Goal: Task Accomplishment & Management: Use online tool/utility

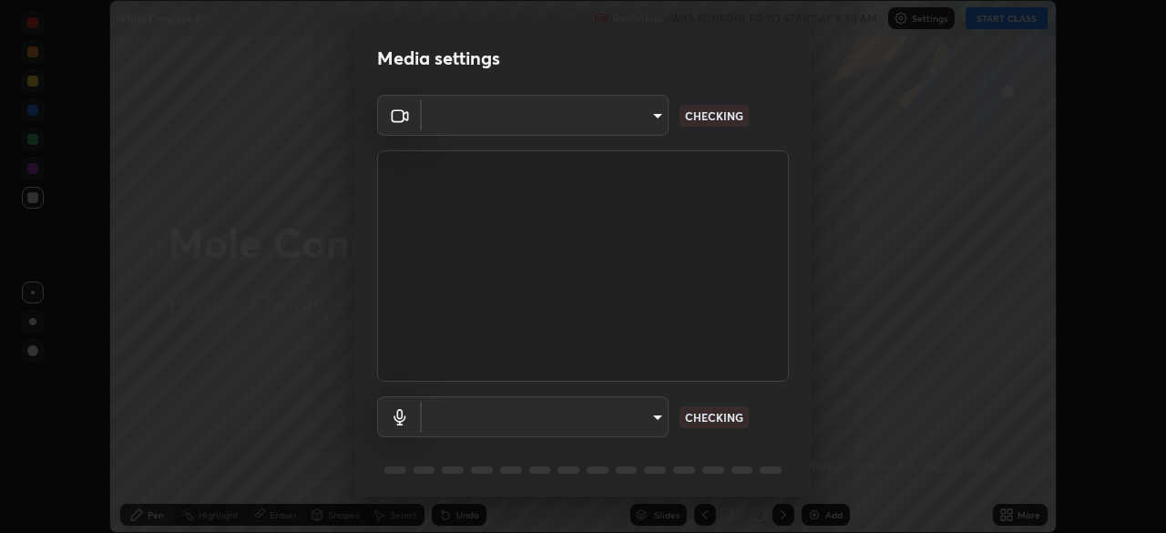
scroll to position [533, 1166]
type input "be53a4907a42a79cf235aedf054a38369885e9733e272e39c89b2c863038f768"
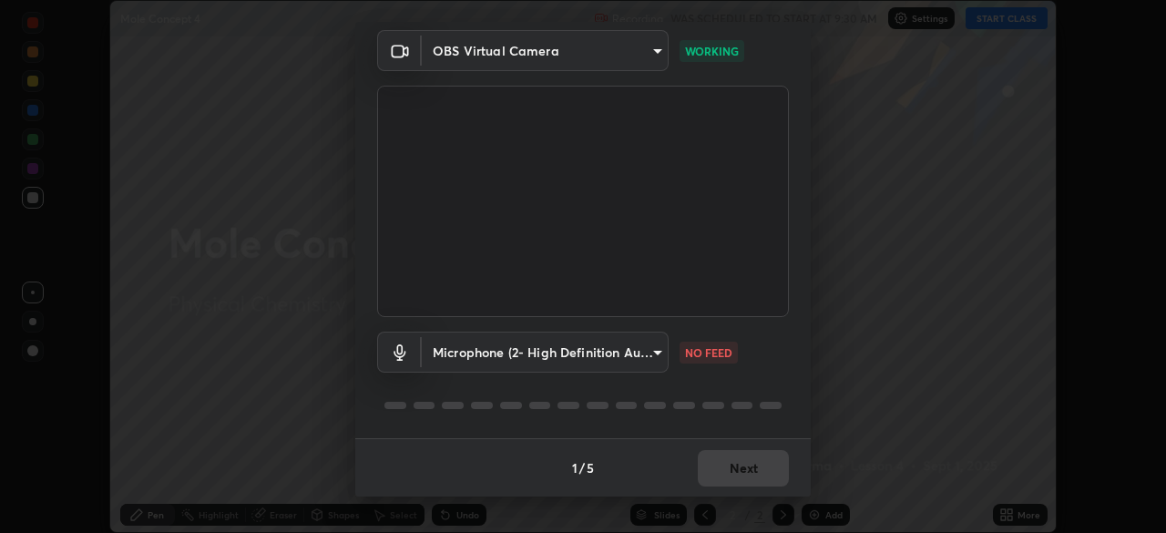
click at [652, 358] on body "Erase all Mole Concept 4 Recording WAS SCHEDULED TO START AT 9:30 AM Settings S…" at bounding box center [583, 266] width 1166 height 533
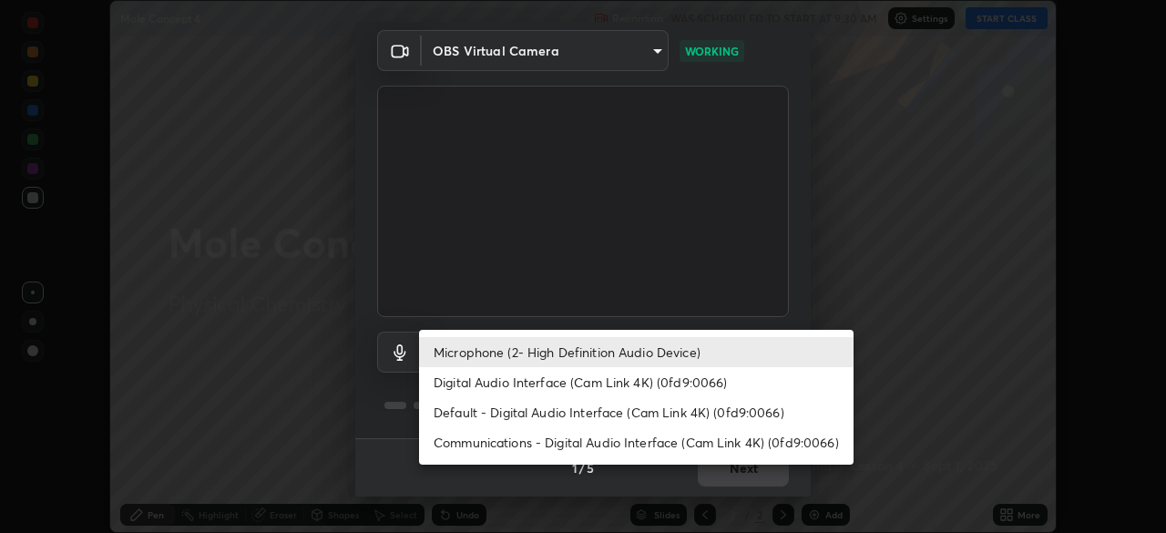
click at [621, 375] on li "Digital Audio Interface (Cam Link 4K) (0fd9:0066)" at bounding box center [636, 382] width 435 height 30
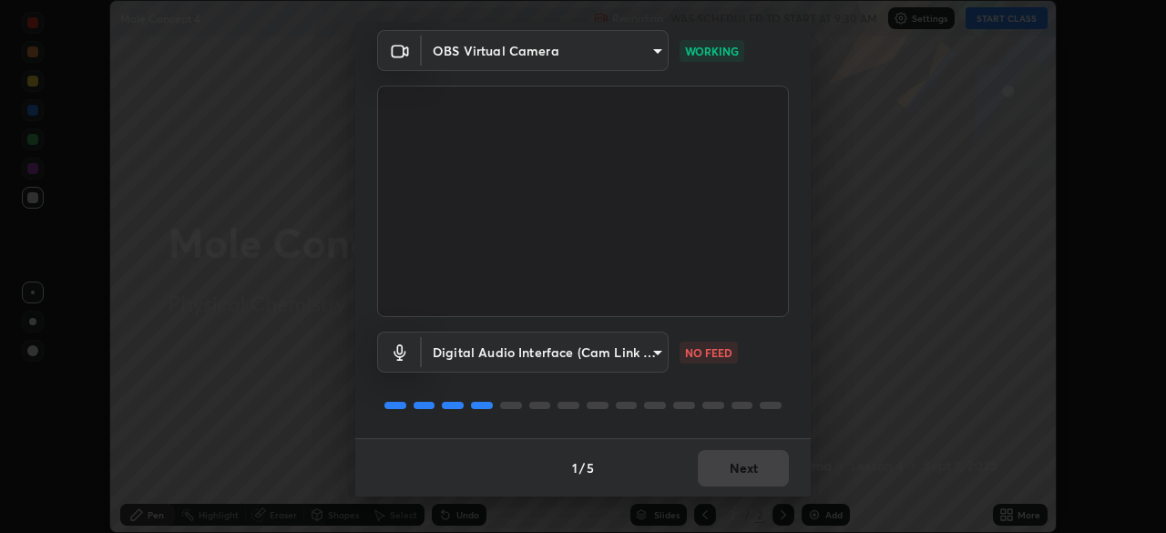
click at [619, 353] on body "Erase all Mole Concept 4 Recording WAS SCHEDULED TO START AT 9:30 AM Settings S…" at bounding box center [583, 266] width 1166 height 533
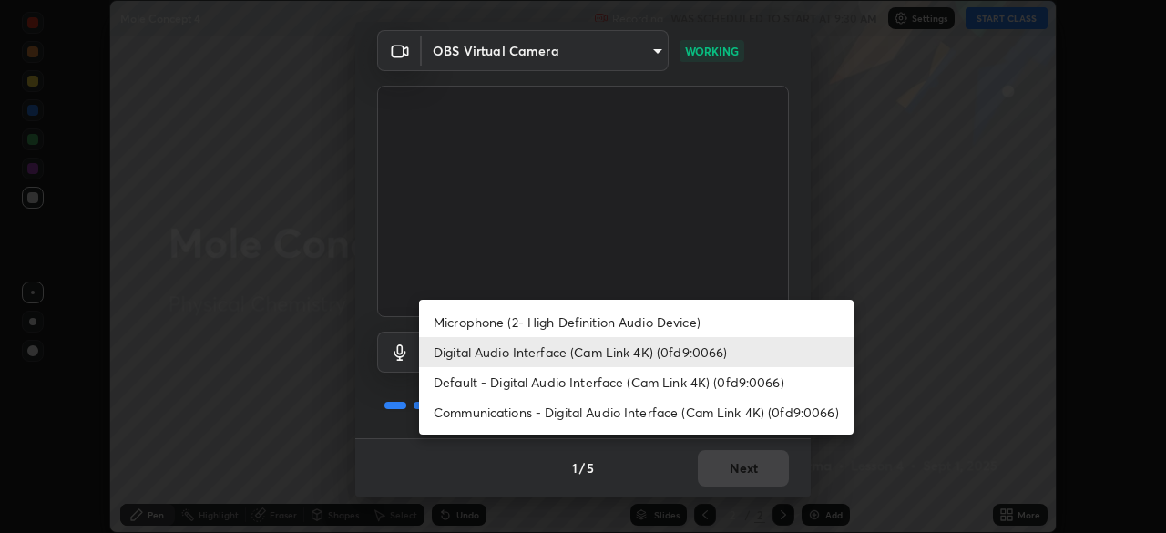
click at [615, 326] on li "Microphone (2- High Definition Audio Device)" at bounding box center [636, 322] width 435 height 30
type input "4aa6c17c4c59095239ea329d22086e40b99fea179fa3e2e59934311274ec7cea"
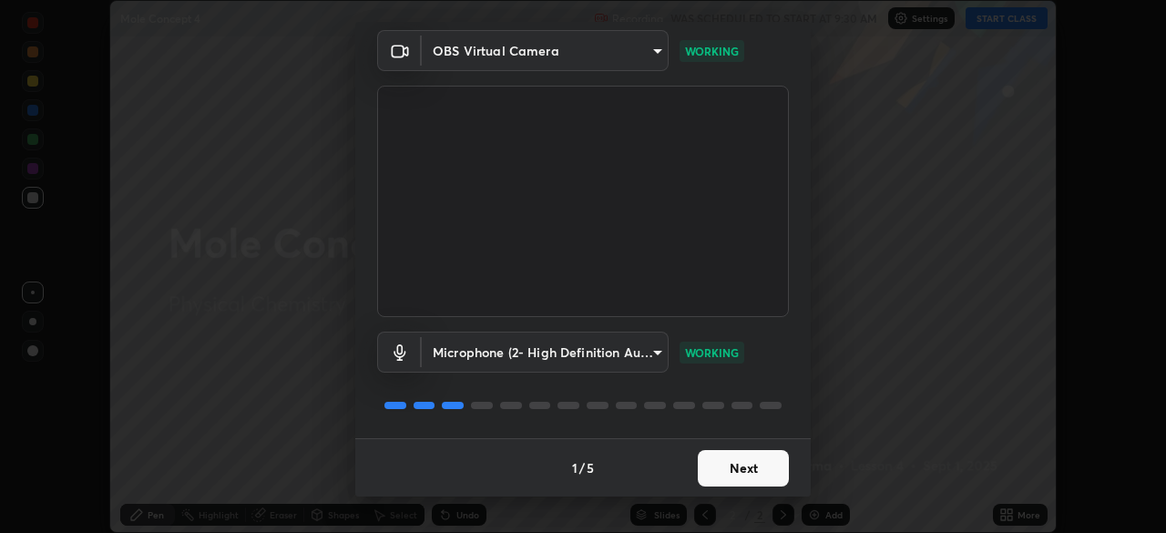
click at [750, 464] on button "Next" at bounding box center [743, 468] width 91 height 36
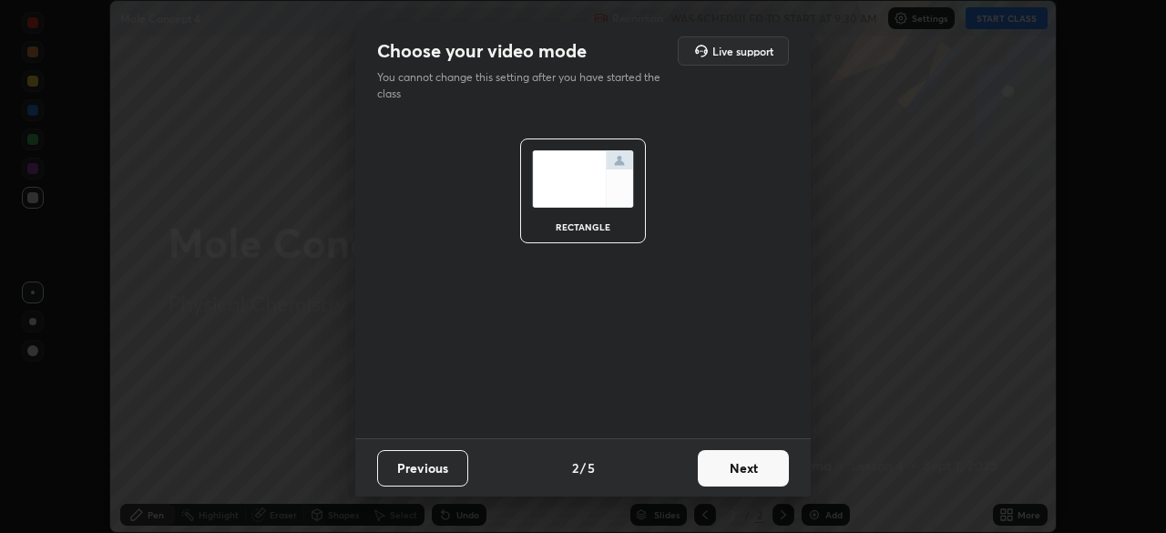
click at [743, 465] on button "Next" at bounding box center [743, 468] width 91 height 36
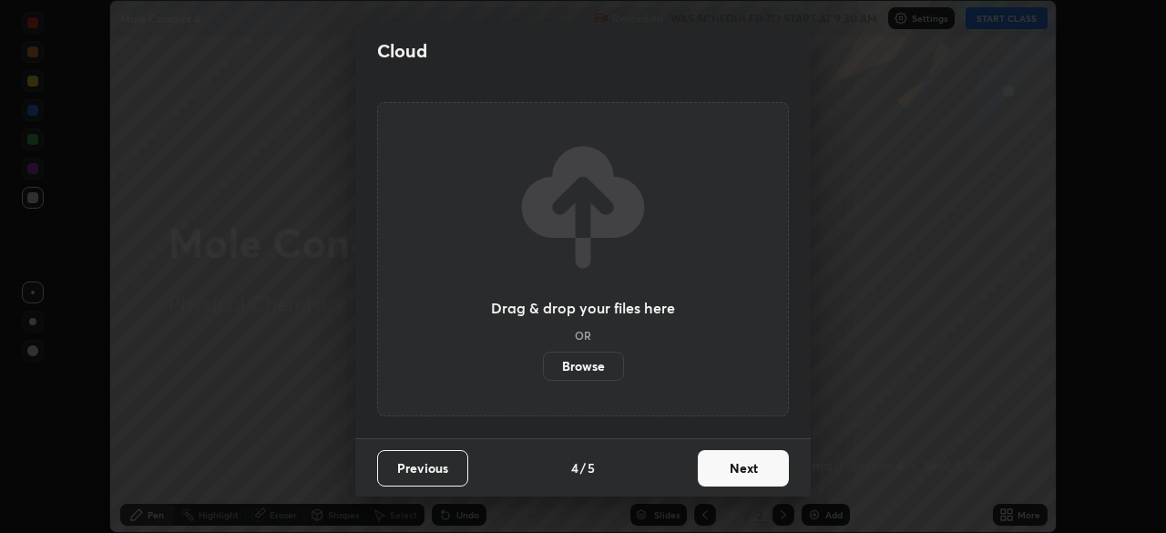
click at [744, 470] on button "Next" at bounding box center [743, 468] width 91 height 36
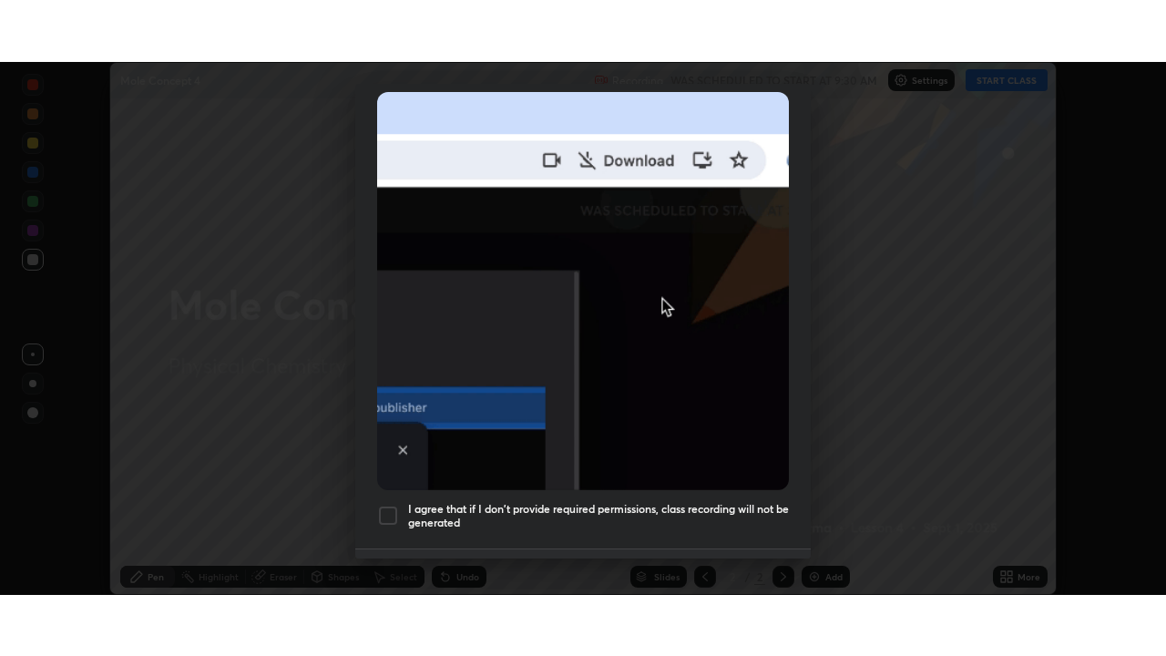
scroll to position [436, 0]
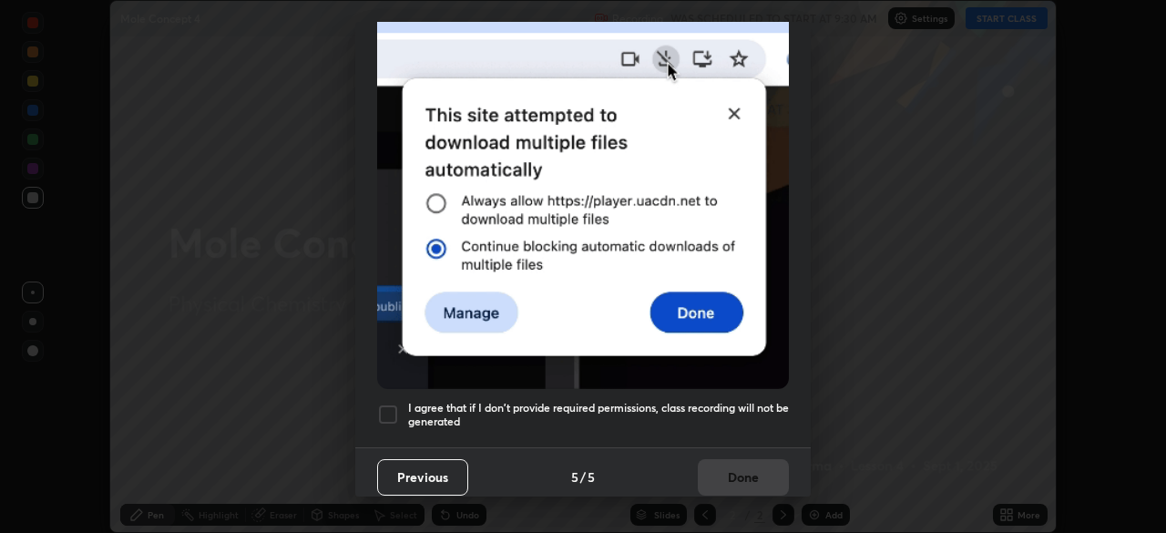
click at [740, 401] on h5 "I agree that if I don't provide required permissions, class recording will not …" at bounding box center [598, 415] width 381 height 28
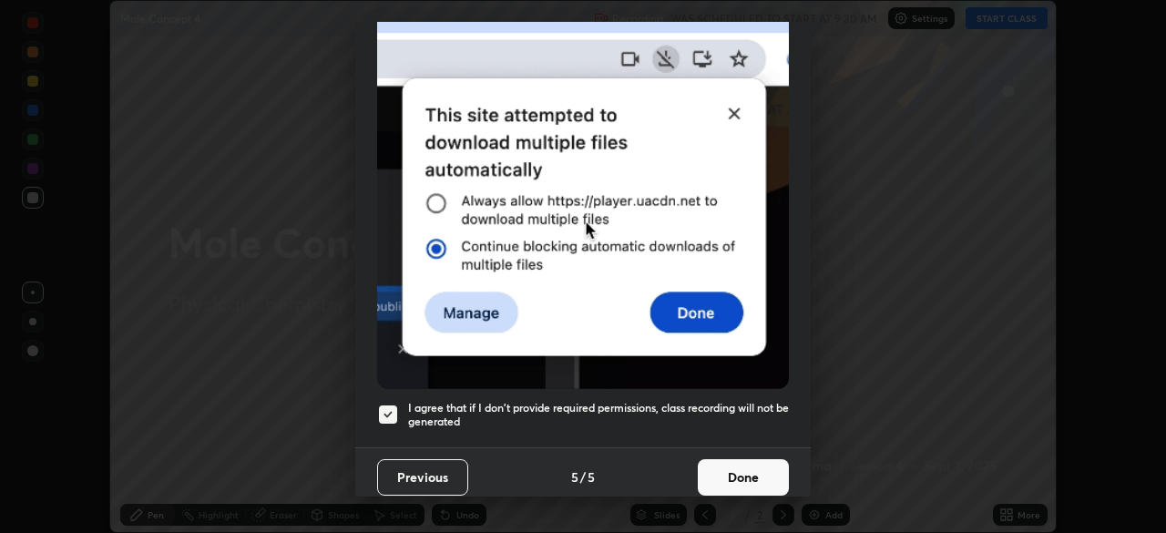
click at [745, 469] on button "Done" at bounding box center [743, 477] width 91 height 36
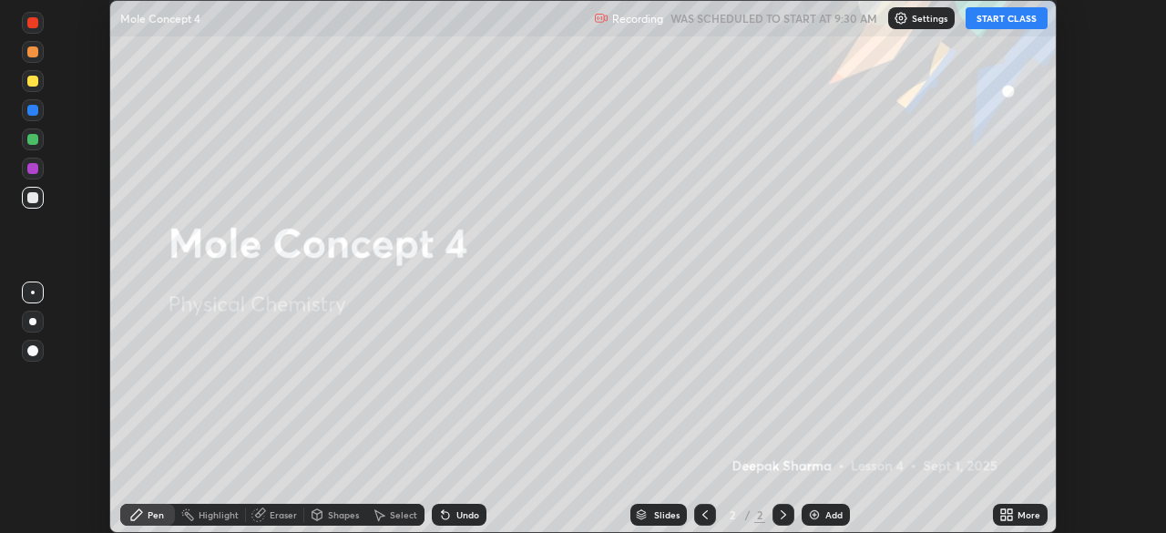
click at [1025, 19] on button "START CLASS" at bounding box center [1007, 18] width 82 height 22
click at [1009, 511] on icon at bounding box center [1010, 511] width 5 height 5
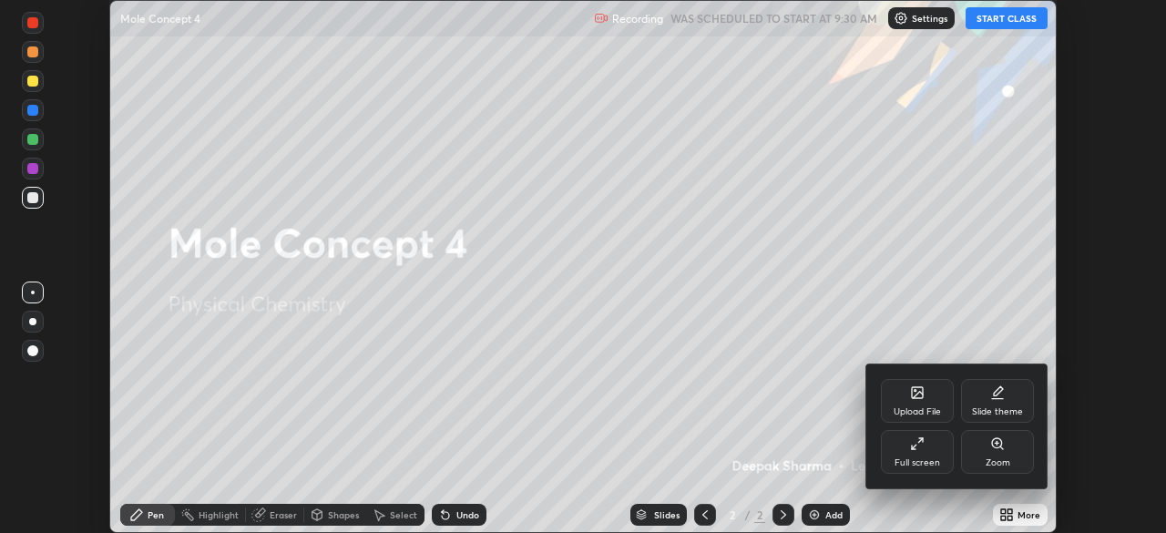
click at [918, 455] on div "Full screen" at bounding box center [917, 452] width 73 height 44
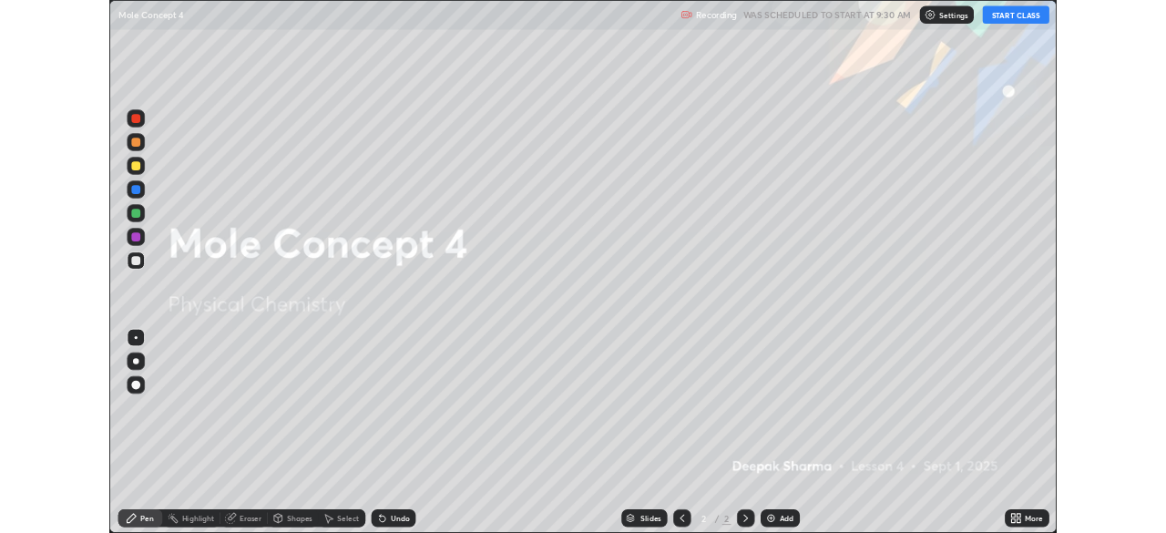
scroll to position [656, 1166]
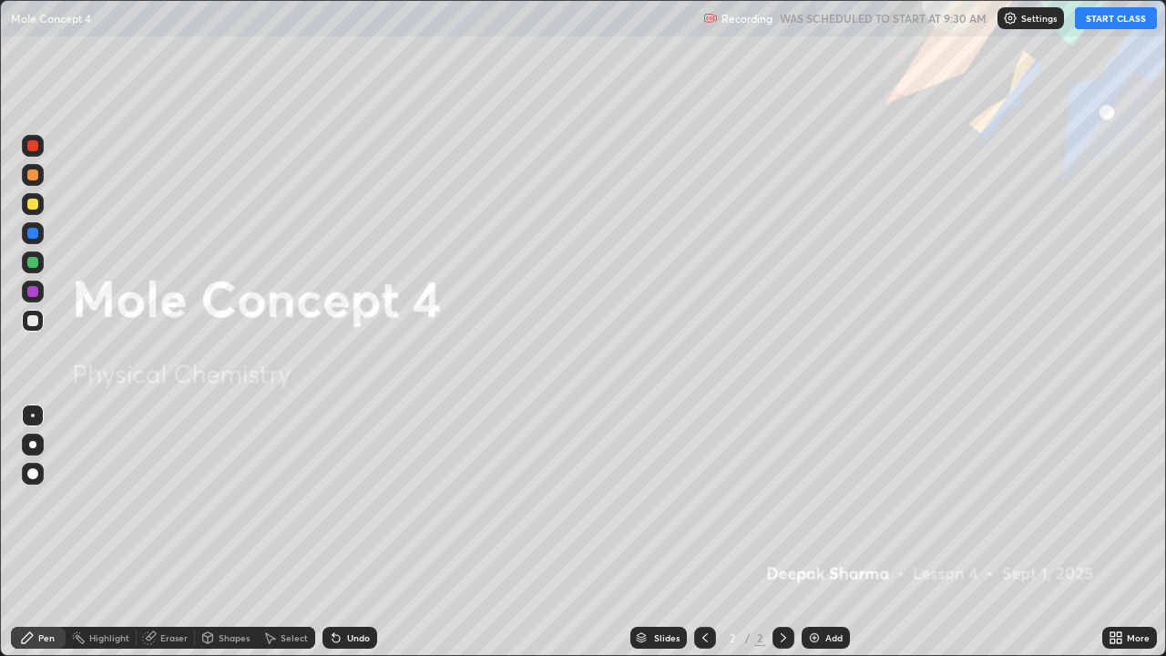
click at [819, 532] on img at bounding box center [814, 637] width 15 height 15
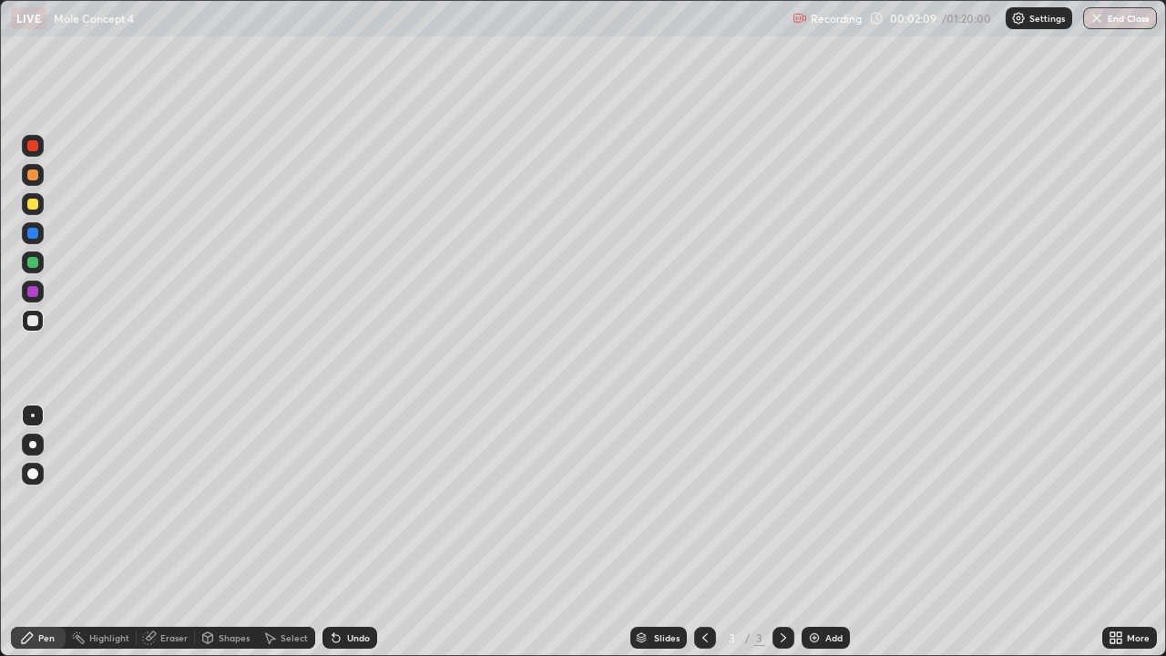
click at [40, 204] on div at bounding box center [33, 204] width 22 height 22
click at [347, 532] on div "Undo" at bounding box center [358, 637] width 23 height 9
click at [337, 532] on icon at bounding box center [336, 637] width 15 height 15
click at [342, 532] on div "Undo" at bounding box center [349, 638] width 55 height 22
click at [343, 532] on div "Undo" at bounding box center [349, 638] width 55 height 22
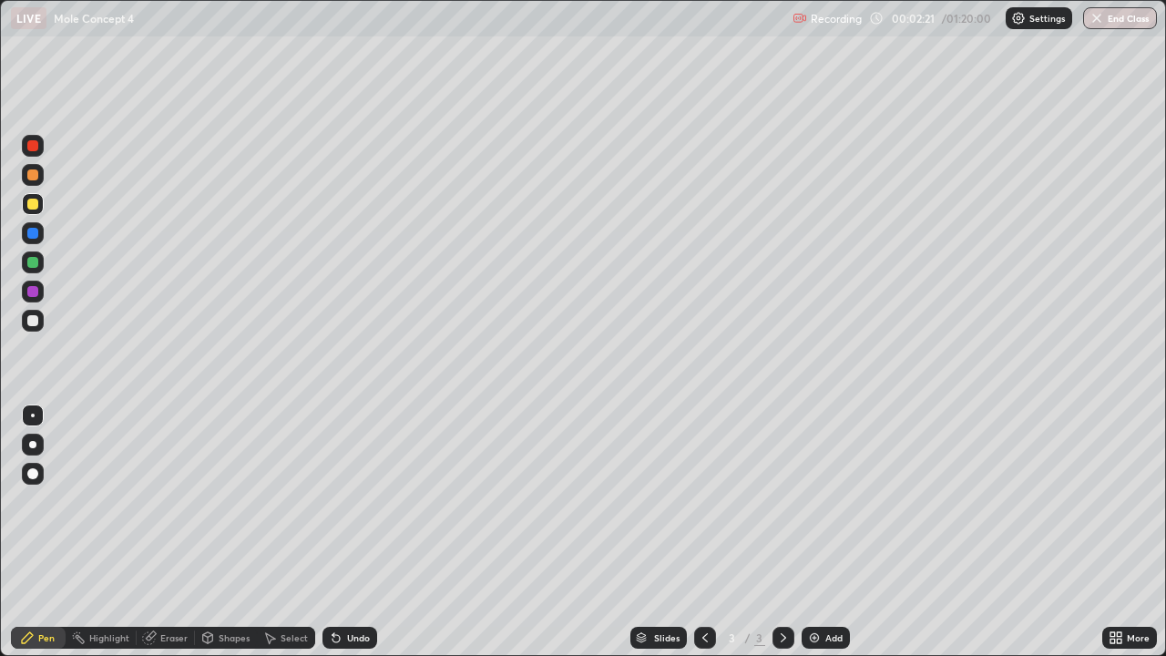
click at [333, 532] on icon at bounding box center [336, 638] width 7 height 7
click at [343, 532] on div "Undo" at bounding box center [349, 638] width 55 height 22
click at [347, 532] on div "Undo" at bounding box center [358, 637] width 23 height 9
click at [1119, 532] on icon at bounding box center [1116, 637] width 15 height 15
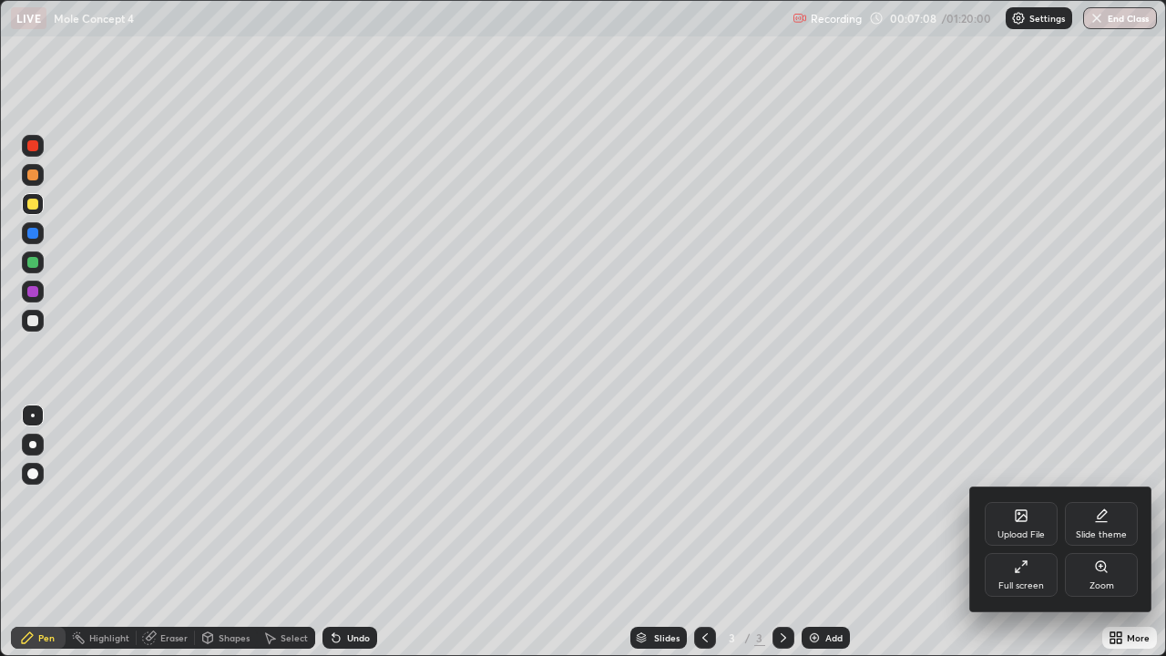
click at [1029, 532] on div "Upload File" at bounding box center [1021, 524] width 73 height 44
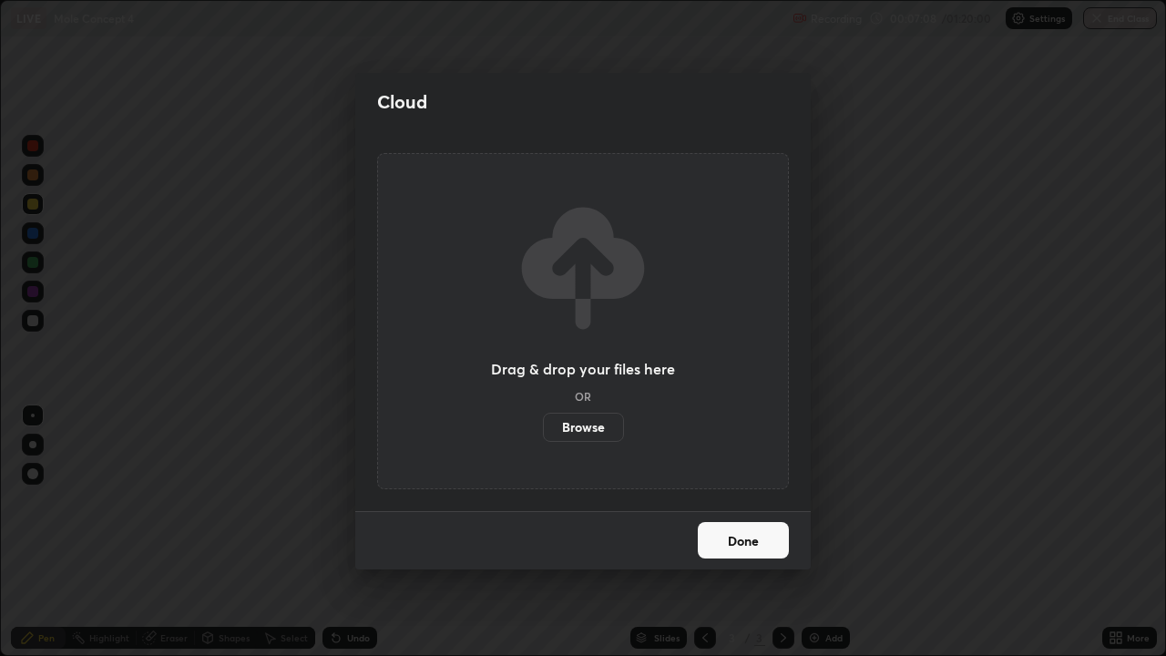
click at [1023, 532] on div "Cloud Drag & drop your files here OR Browse Done" at bounding box center [583, 328] width 1166 height 656
click at [779, 532] on button "Done" at bounding box center [743, 540] width 91 height 36
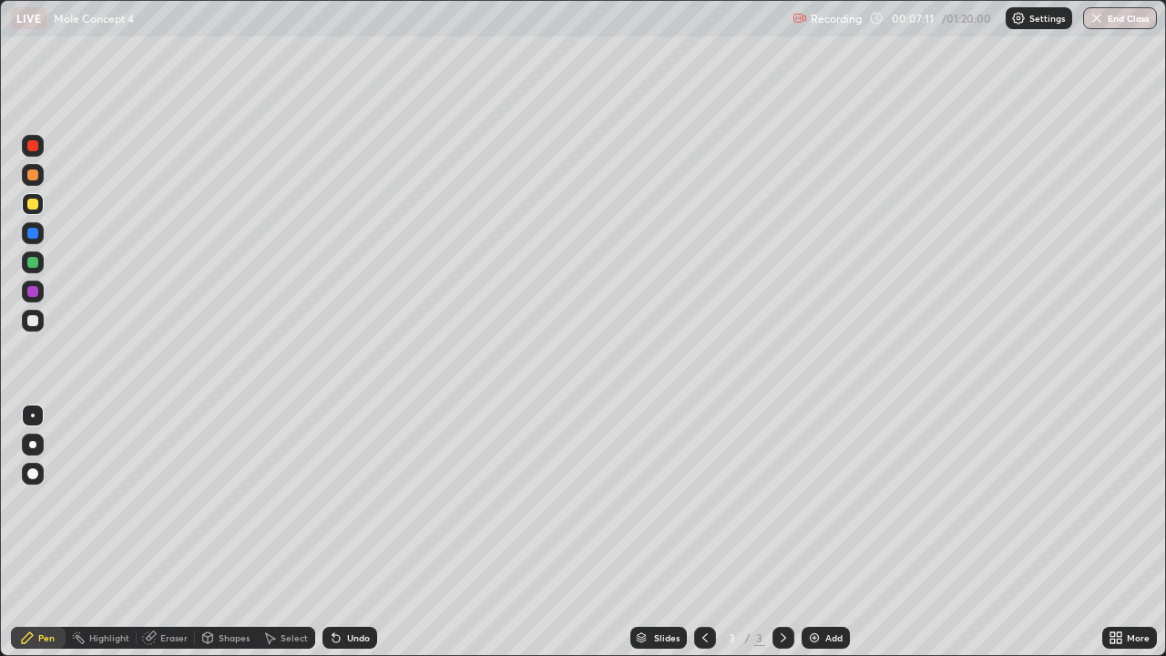
click at [1131, 532] on div "More" at bounding box center [1129, 638] width 55 height 22
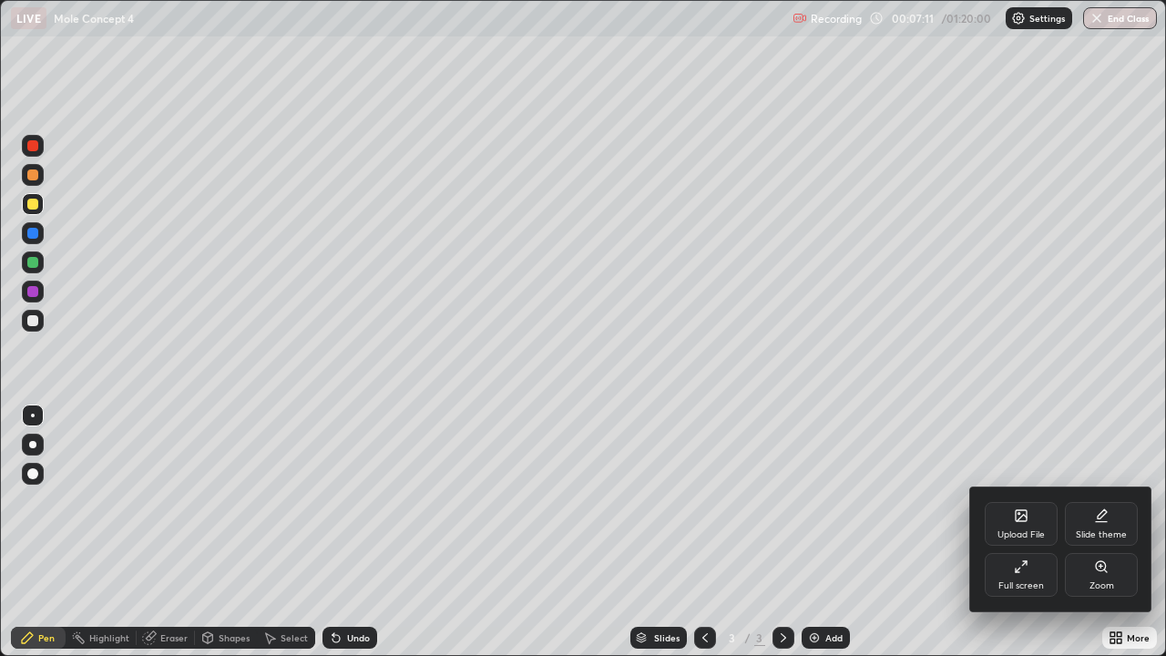
click at [1029, 532] on div "Full screen" at bounding box center [1021, 575] width 73 height 44
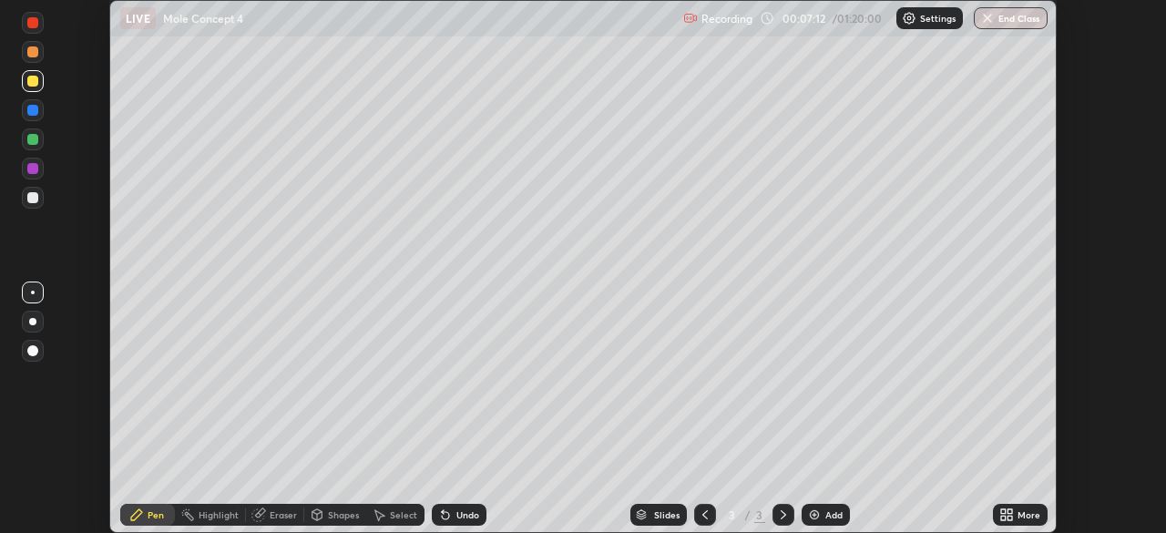
scroll to position [90566, 89933]
